Goal: Task Accomplishment & Management: Manage account settings

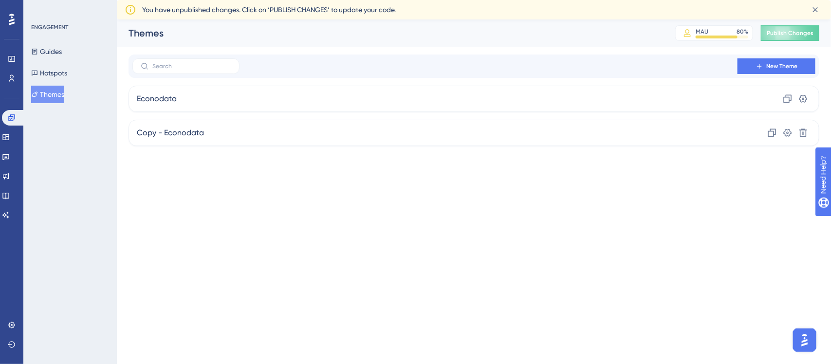
click at [35, 42] on div "ENGAGEMENT Guides Hotspots Themes" at bounding box center [70, 63] width 79 height 80
click at [52, 55] on button "Guides" at bounding box center [46, 52] width 31 height 18
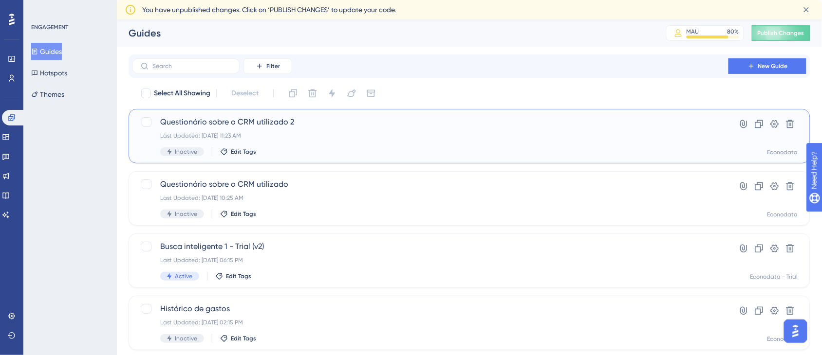
click at [273, 134] on div "Last Updated: [DATE] 11:23 AM" at bounding box center [430, 136] width 540 height 8
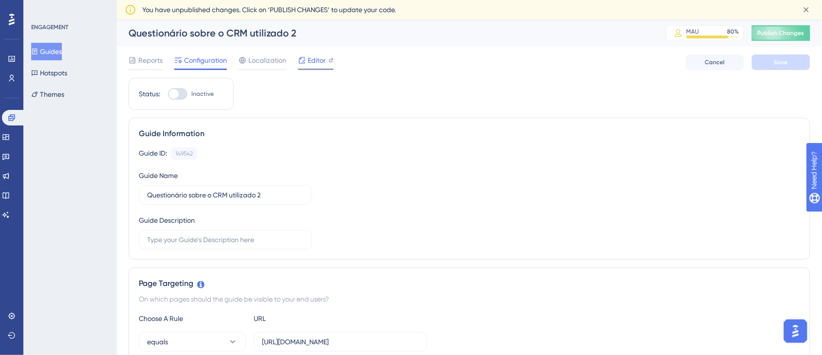
click at [324, 62] on span "Editor" at bounding box center [317, 61] width 18 height 12
click at [50, 91] on button "Themes" at bounding box center [47, 95] width 33 height 18
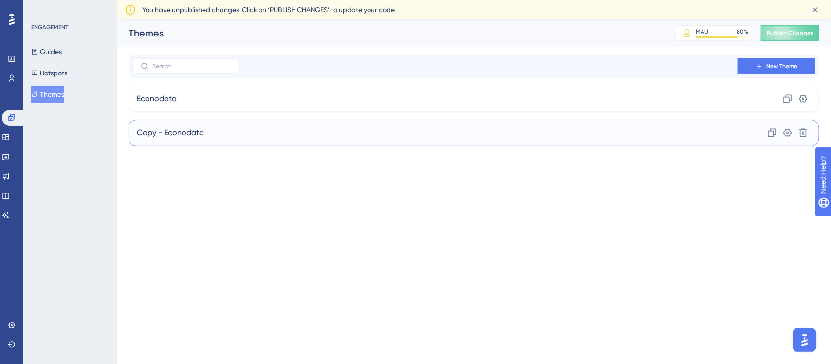
click at [315, 130] on div "Copy - Econodata Clone Settings Delete" at bounding box center [474, 133] width 691 height 26
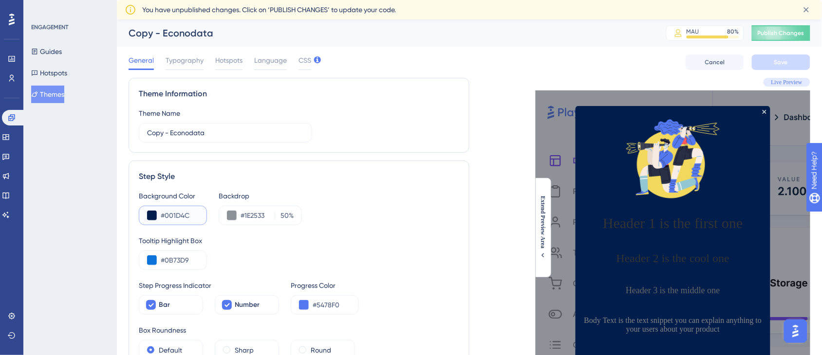
click at [186, 220] on input "#001D4C" at bounding box center [180, 216] width 38 height 12
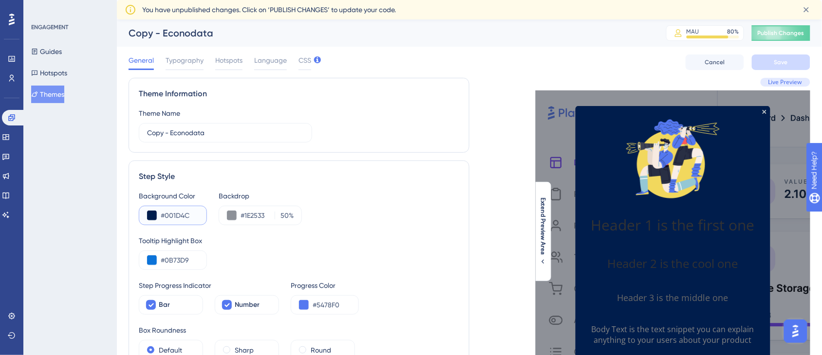
paste input "2854"
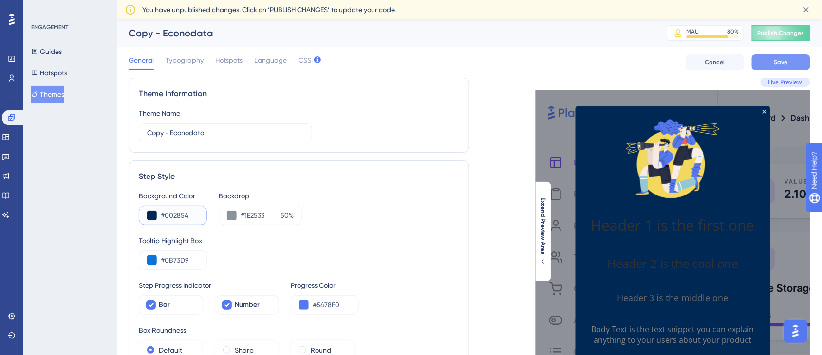
type input "#002854"
click at [790, 67] on button "Save" at bounding box center [781, 63] width 58 height 16
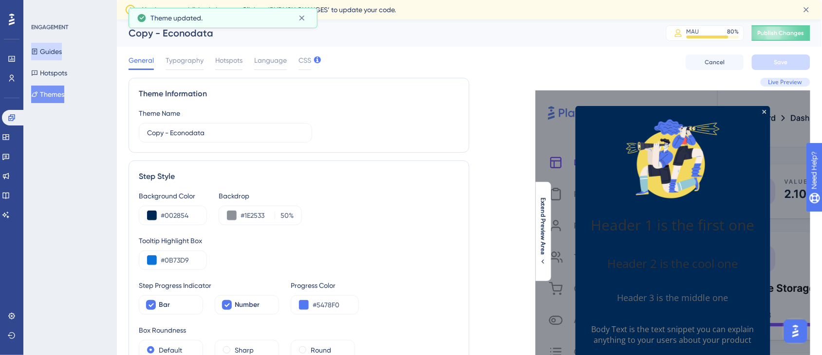
click at [54, 50] on button "Guides" at bounding box center [46, 52] width 31 height 18
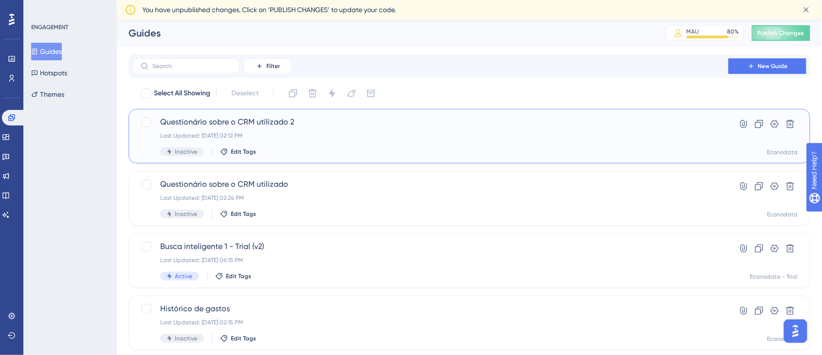
click at [303, 134] on div "Last Updated: [DATE] 02:12 PM" at bounding box center [430, 136] width 540 height 8
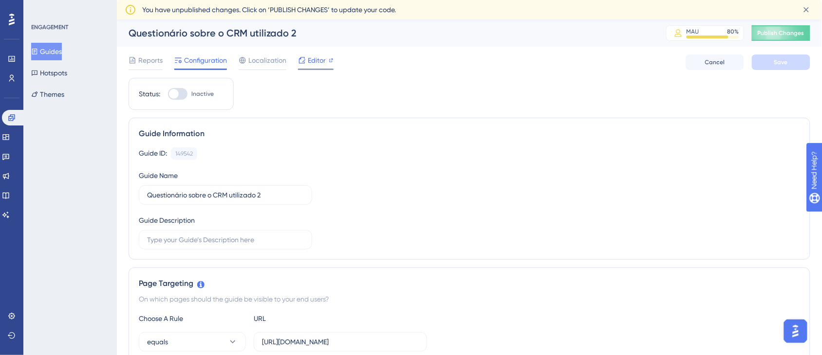
click at [320, 61] on span "Editor" at bounding box center [317, 61] width 18 height 12
